Goal: Find specific page/section: Find specific page/section

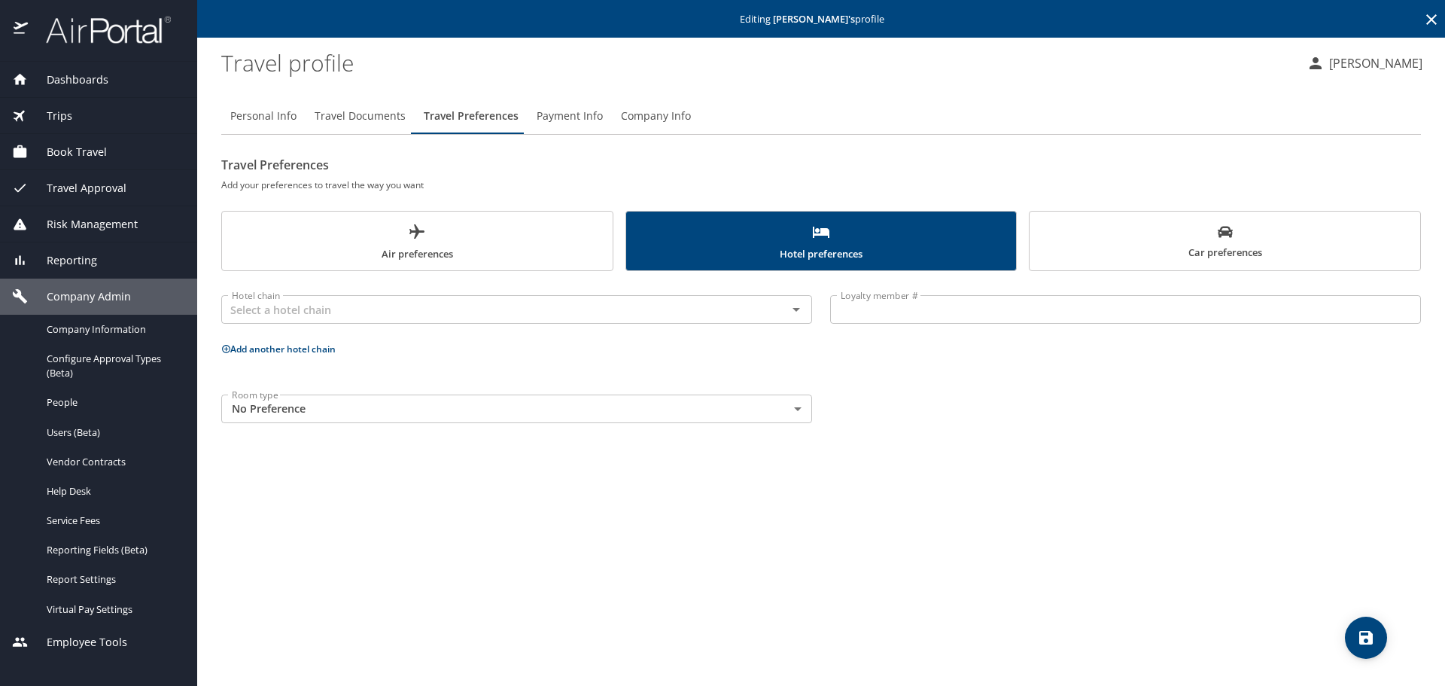
click at [1426, 19] on icon at bounding box center [1432, 20] width 18 height 18
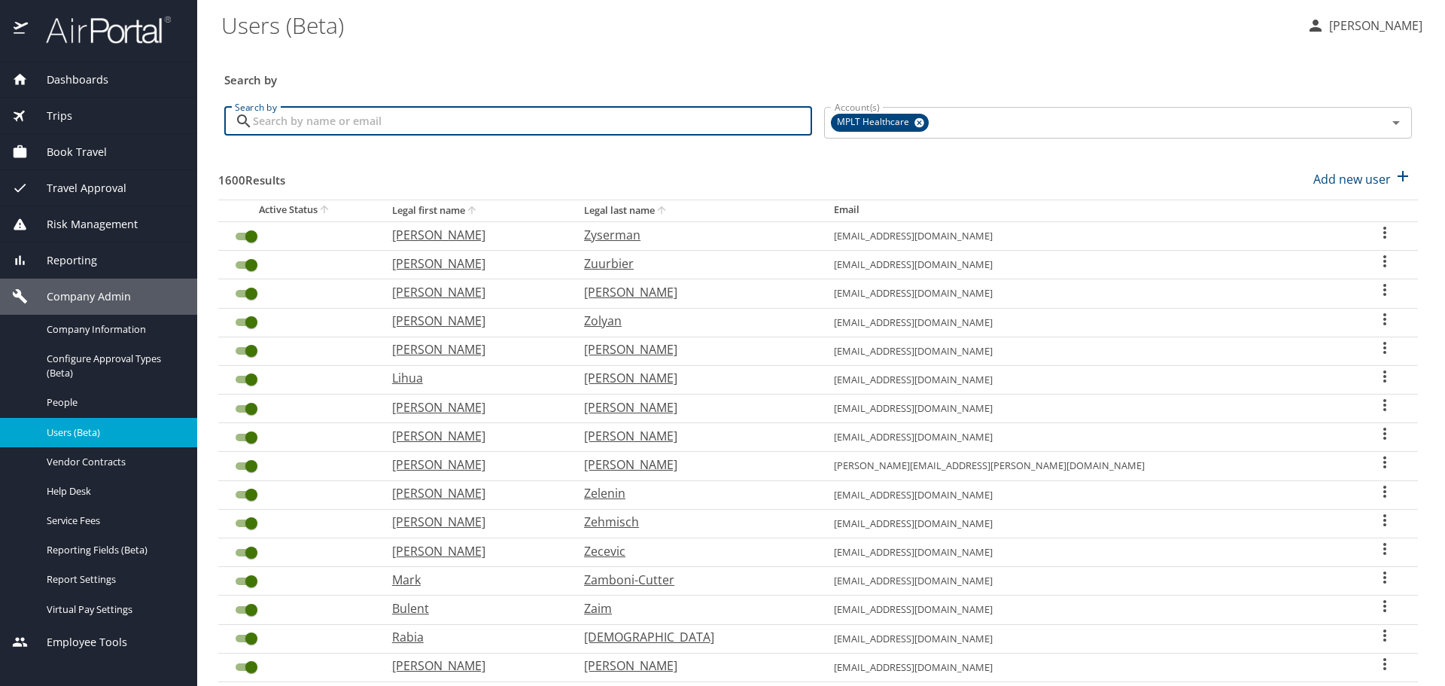
drag, startPoint x: 732, startPoint y: 110, endPoint x: 734, endPoint y: 124, distance: 14.5
click at [732, 114] on input "Search by" at bounding box center [532, 121] width 559 height 29
click at [734, 124] on input "Search by" at bounding box center [532, 121] width 559 height 29
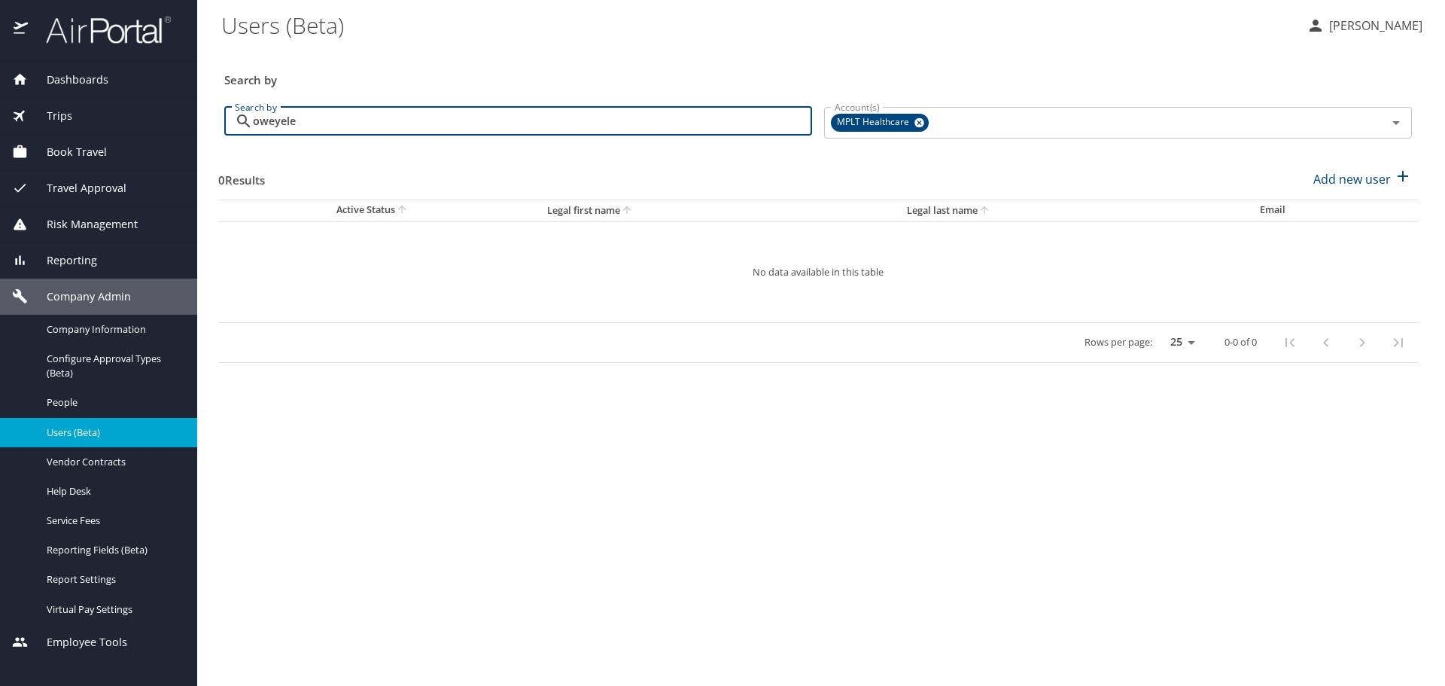
click at [275, 123] on input "oweyele" at bounding box center [532, 121] width 559 height 29
type input "owoyele"
click at [428, 126] on input "owoyele" at bounding box center [532, 121] width 559 height 29
drag, startPoint x: 317, startPoint y: 118, endPoint x: 247, endPoint y: 123, distance: 70.2
click at [247, 123] on div "owoyele Search by" at bounding box center [518, 121] width 588 height 29
